Goal: Task Accomplishment & Management: Use online tool/utility

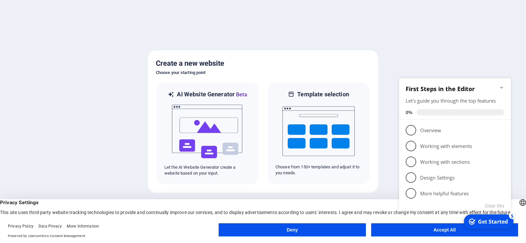
click at [347, 228] on button "Deny" at bounding box center [292, 229] width 147 height 13
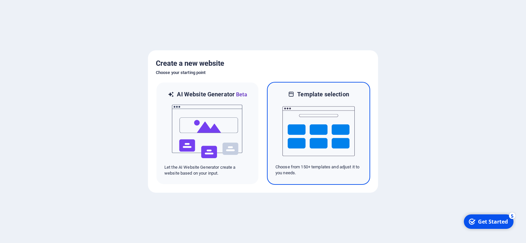
click at [307, 115] on img at bounding box center [318, 131] width 72 height 66
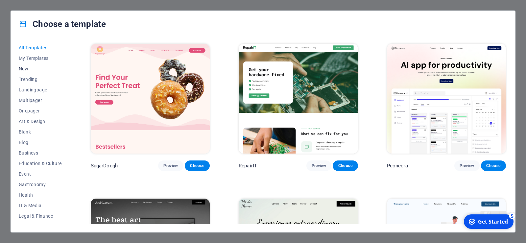
click at [26, 67] on span "New" at bounding box center [40, 68] width 43 height 5
click at [35, 206] on span "IT & Media" at bounding box center [40, 205] width 43 height 5
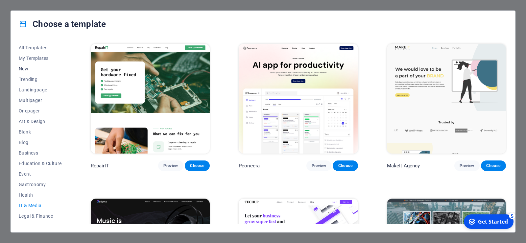
click at [26, 68] on span "New" at bounding box center [40, 68] width 43 height 5
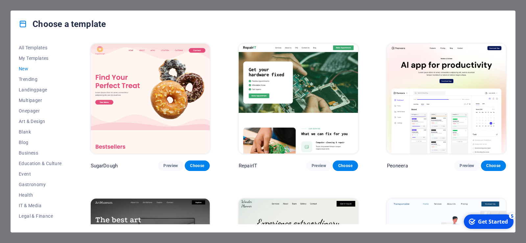
click at [376, 3] on div "Choose a template All Templates My Templates New Trending Landingpage Multipage…" at bounding box center [263, 121] width 526 height 243
click at [1, 33] on div "Choose a template All Templates My Templates New Trending Landingpage Multipage…" at bounding box center [263, 121] width 526 height 243
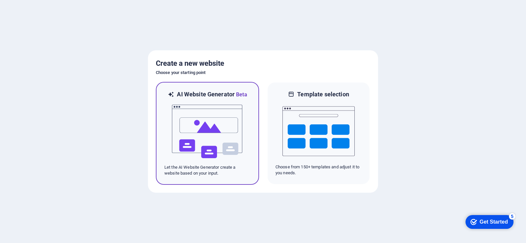
click at [210, 131] on img at bounding box center [207, 132] width 72 height 66
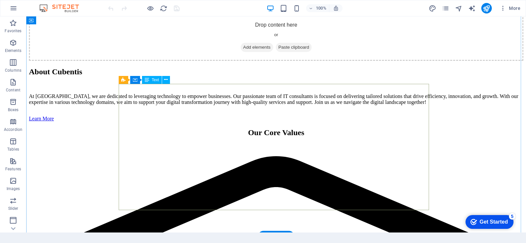
scroll to position [1184, 0]
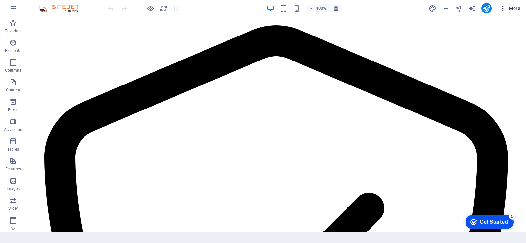
click at [503, 9] on icon "button" at bounding box center [503, 8] width 7 height 7
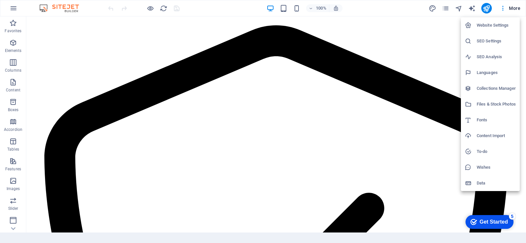
click at [515, 8] on div at bounding box center [263, 121] width 526 height 243
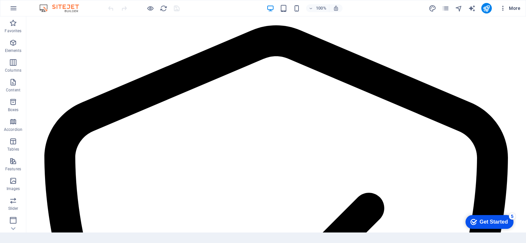
click at [515, 8] on span "More" at bounding box center [510, 8] width 21 height 7
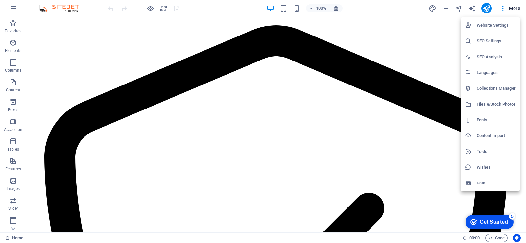
click at [392, 9] on div at bounding box center [263, 121] width 526 height 243
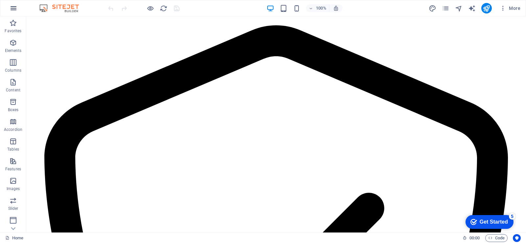
click at [16, 8] on icon "button" at bounding box center [14, 8] width 8 height 8
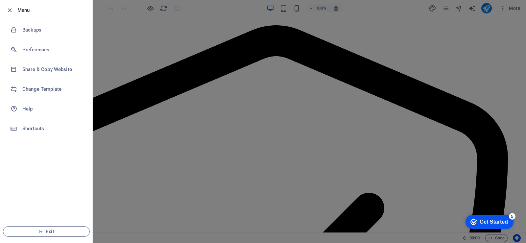
click at [16, 8] on div at bounding box center [12, 10] width 12 height 8
click at [12, 8] on icon "button" at bounding box center [10, 11] width 8 height 8
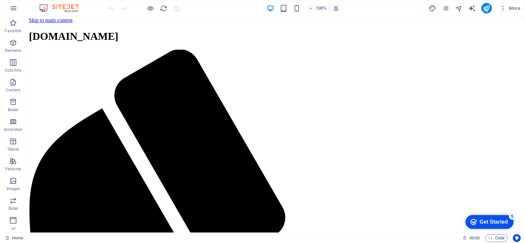
scroll to position [0, 0]
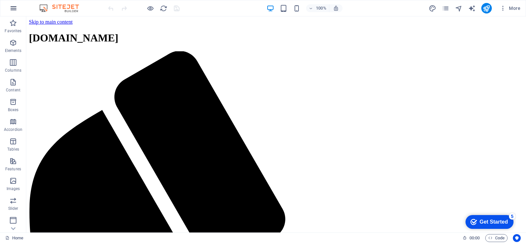
click at [12, 8] on icon "button" at bounding box center [14, 8] width 8 height 8
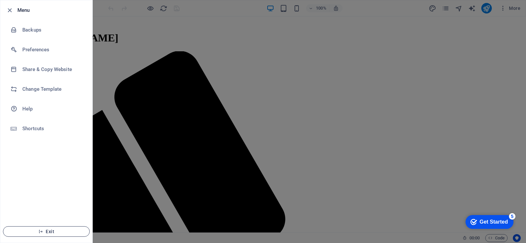
click at [58, 232] on span "Exit" at bounding box center [47, 231] width 76 height 5
